Goal: Information Seeking & Learning: Learn about a topic

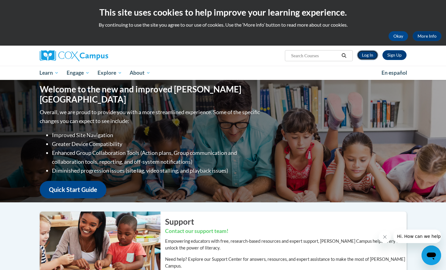
click at [371, 56] on link "Log In" at bounding box center [367, 55] width 21 height 10
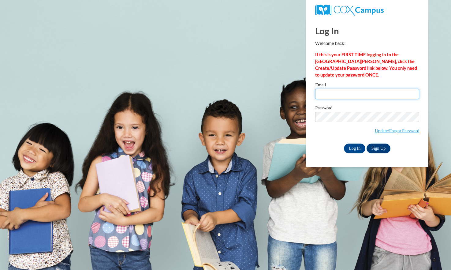
click at [350, 93] on input "Email" at bounding box center [367, 94] width 104 height 10
type input "gale.taum@k12.hi.us"
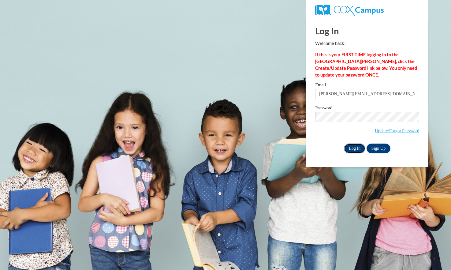
click at [358, 146] on input "Log In" at bounding box center [354, 148] width 21 height 10
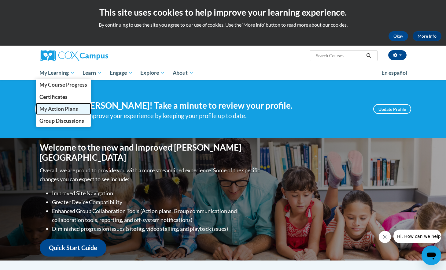
click at [66, 109] on span "My Action Plans" at bounding box center [58, 109] width 39 height 6
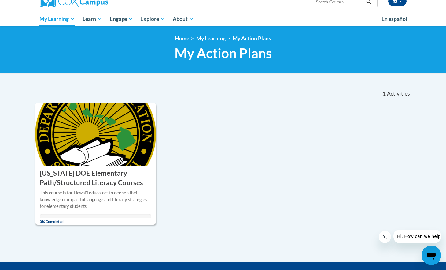
scroll to position [61, 0]
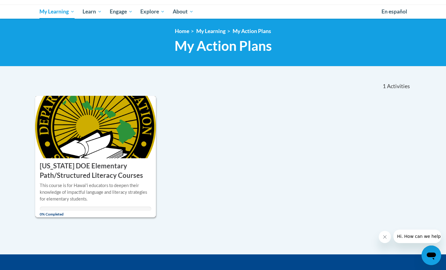
click at [97, 171] on h3 "[US_STATE] DOE Elementary Path/Structured Literacy Courses" at bounding box center [96, 170] width 112 height 19
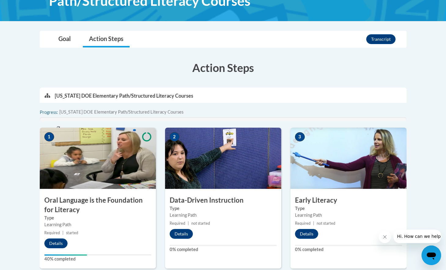
scroll to position [184, 0]
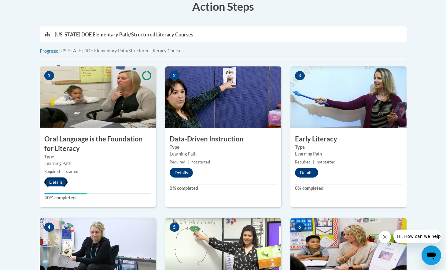
click at [55, 183] on button "Details" at bounding box center [55, 182] width 23 height 10
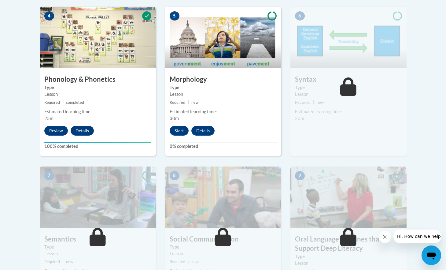
scroll to position [336, 0]
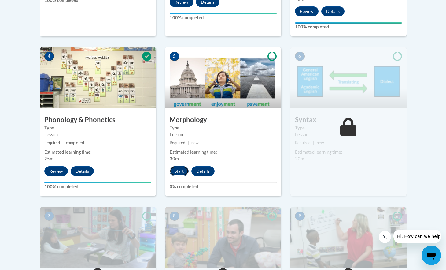
click at [179, 170] on button "Start" at bounding box center [179, 171] width 19 height 10
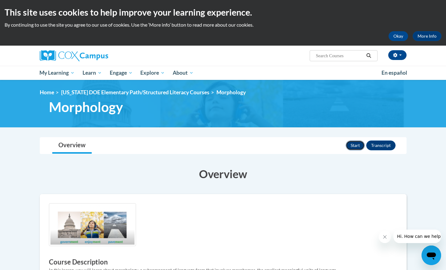
click at [361, 143] on button "Start" at bounding box center [355, 145] width 19 height 10
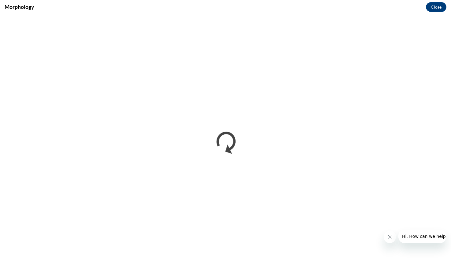
click at [387, 236] on icon "Close message from company" at bounding box center [389, 236] width 5 height 5
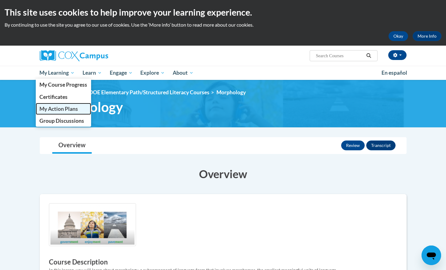
click at [58, 110] on span "My Action Plans" at bounding box center [58, 109] width 39 height 6
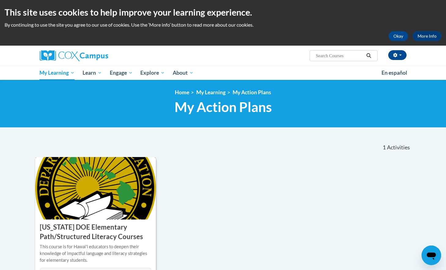
click at [113, 217] on img at bounding box center [95, 188] width 121 height 62
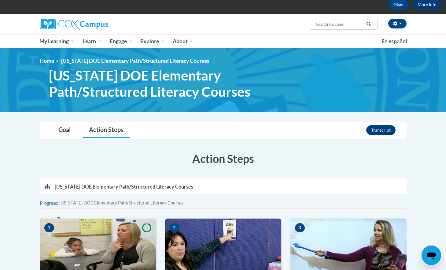
scroll to position [92, 0]
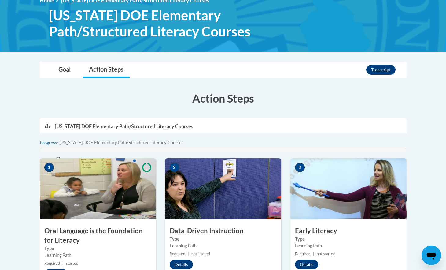
click at [128, 233] on h3 "Oral Language is the Foundation for Literacy" at bounding box center [98, 235] width 116 height 19
click at [117, 197] on img at bounding box center [98, 188] width 116 height 61
click at [79, 240] on h3 "Oral Language is the Foundation for Literacy" at bounding box center [98, 235] width 116 height 19
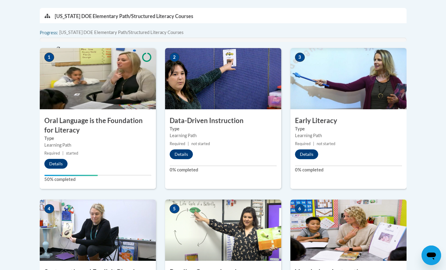
scroll to position [214, 0]
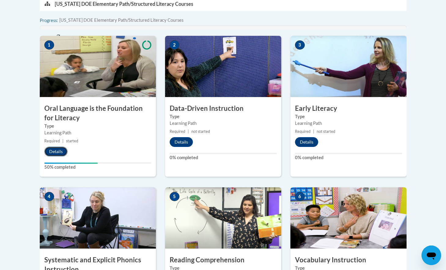
click at [56, 150] on button "Details" at bounding box center [55, 152] width 23 height 10
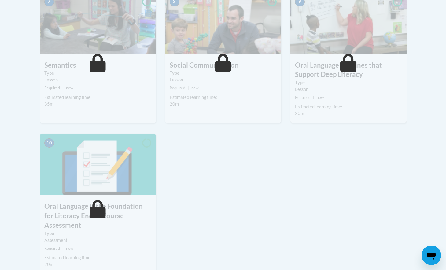
scroll to position [367, 0]
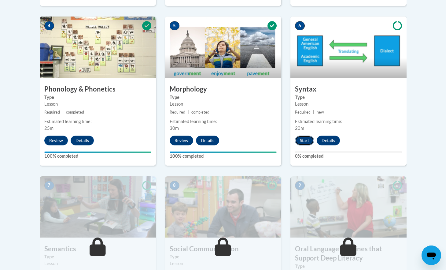
click at [302, 140] on button "Start" at bounding box center [304, 141] width 19 height 10
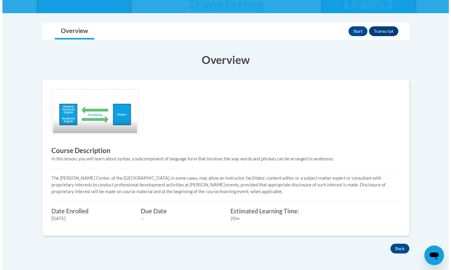
scroll to position [61, 0]
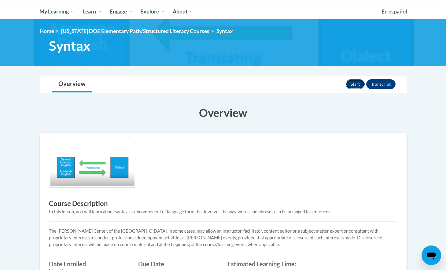
click at [354, 83] on button "Start" at bounding box center [355, 84] width 19 height 10
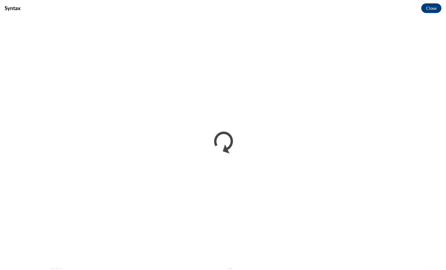
scroll to position [0, 0]
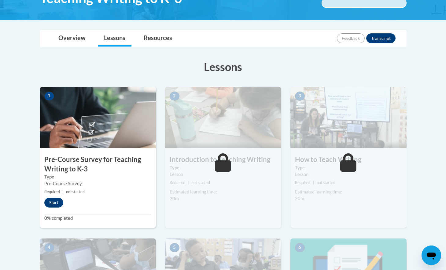
scroll to position [122, 0]
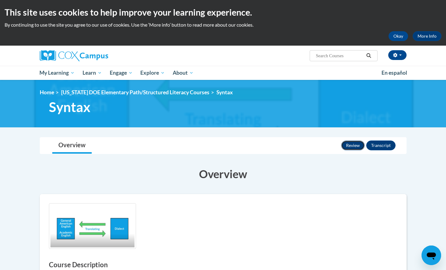
click at [350, 144] on button "Review" at bounding box center [353, 145] width 24 height 10
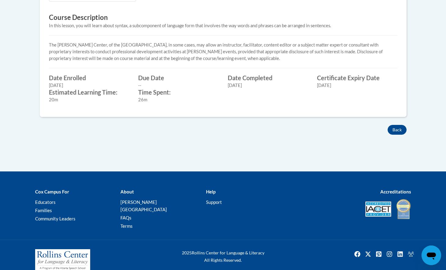
scroll to position [249, 0]
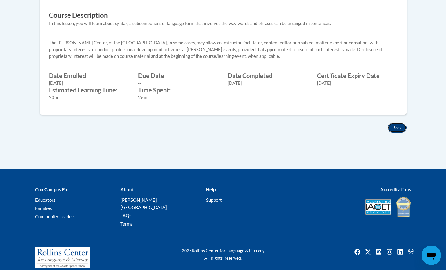
click at [397, 128] on button "Back" at bounding box center [397, 128] width 19 height 10
